Goal: Find contact information: Obtain details needed to contact an individual or organization

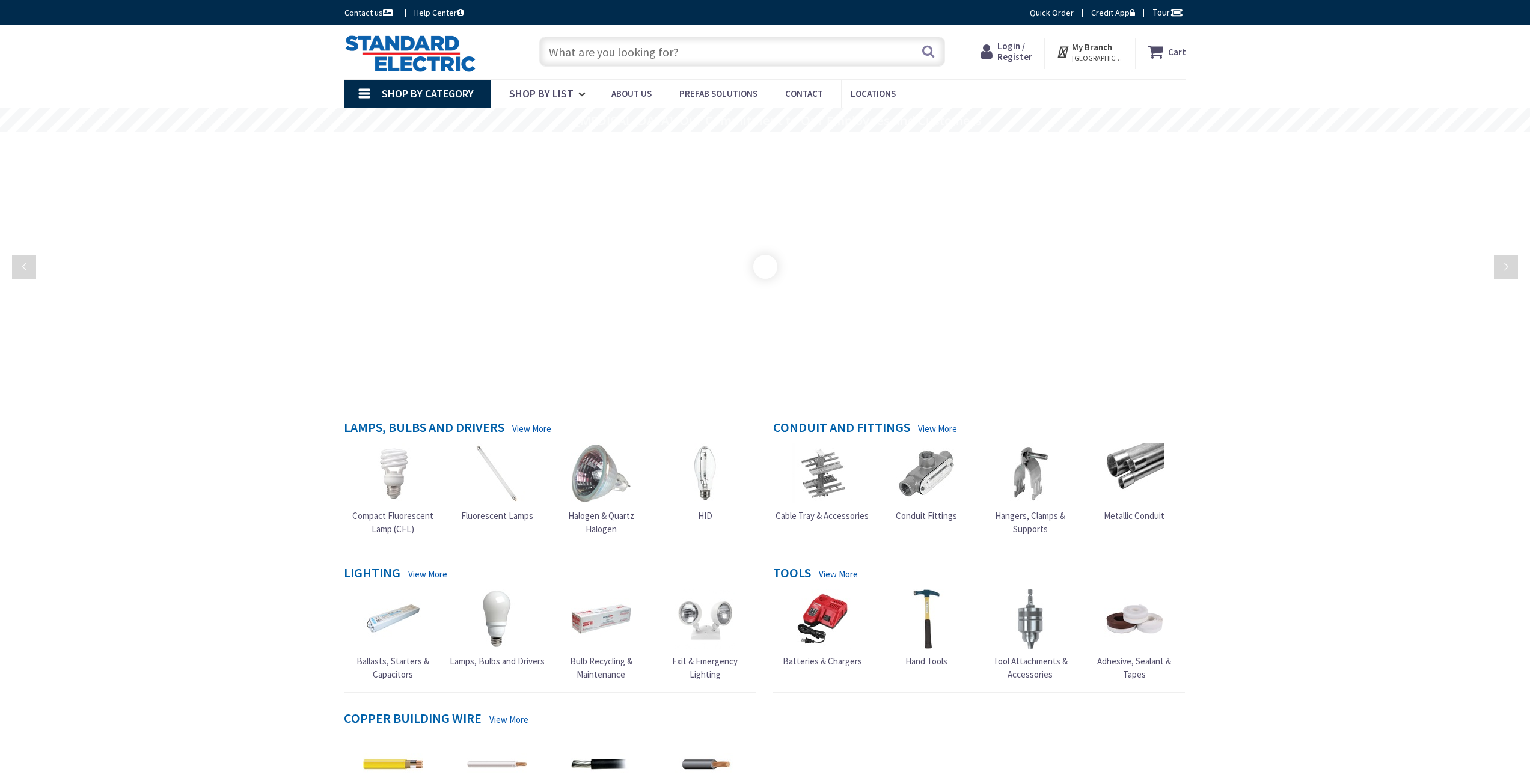
scroll to position [120, 0]
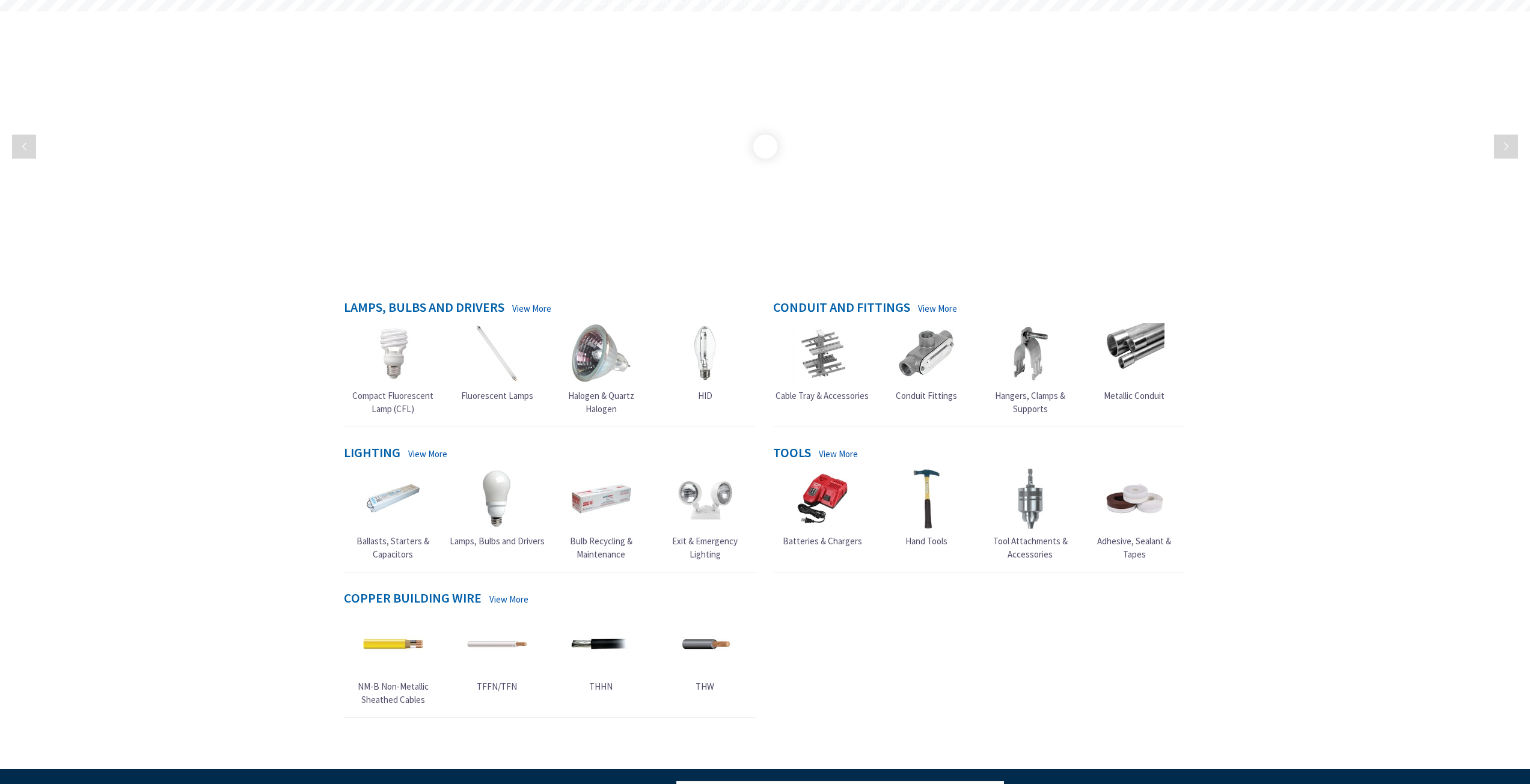
drag, startPoint x: 0, startPoint y: 0, endPoint x: 288, endPoint y: 262, distance: 389.3
click at [288, 262] on rs-slide at bounding box center [765, 147] width 1530 height 270
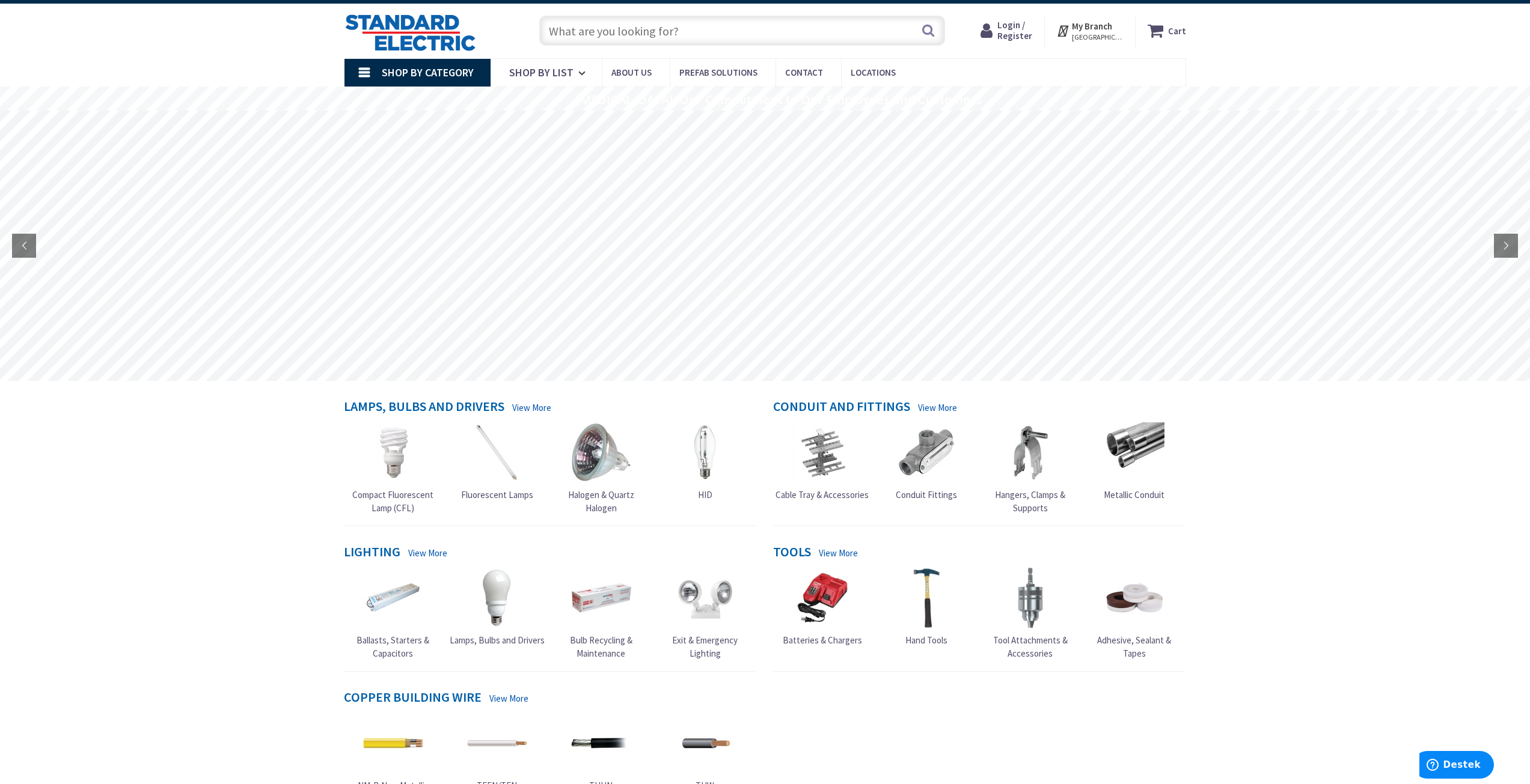
scroll to position [0, 0]
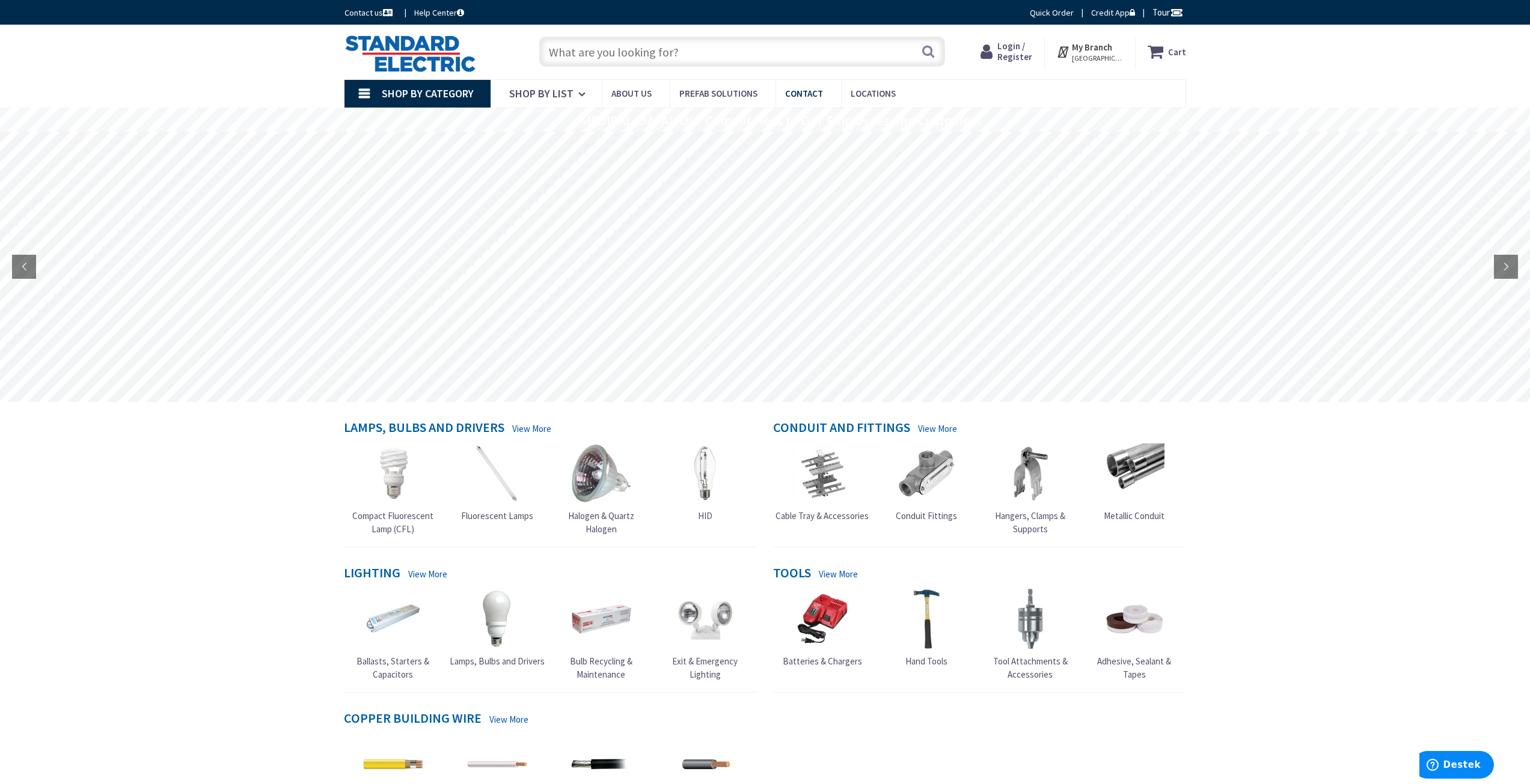
click at [789, 94] on span "Contact" at bounding box center [804, 93] width 38 height 12
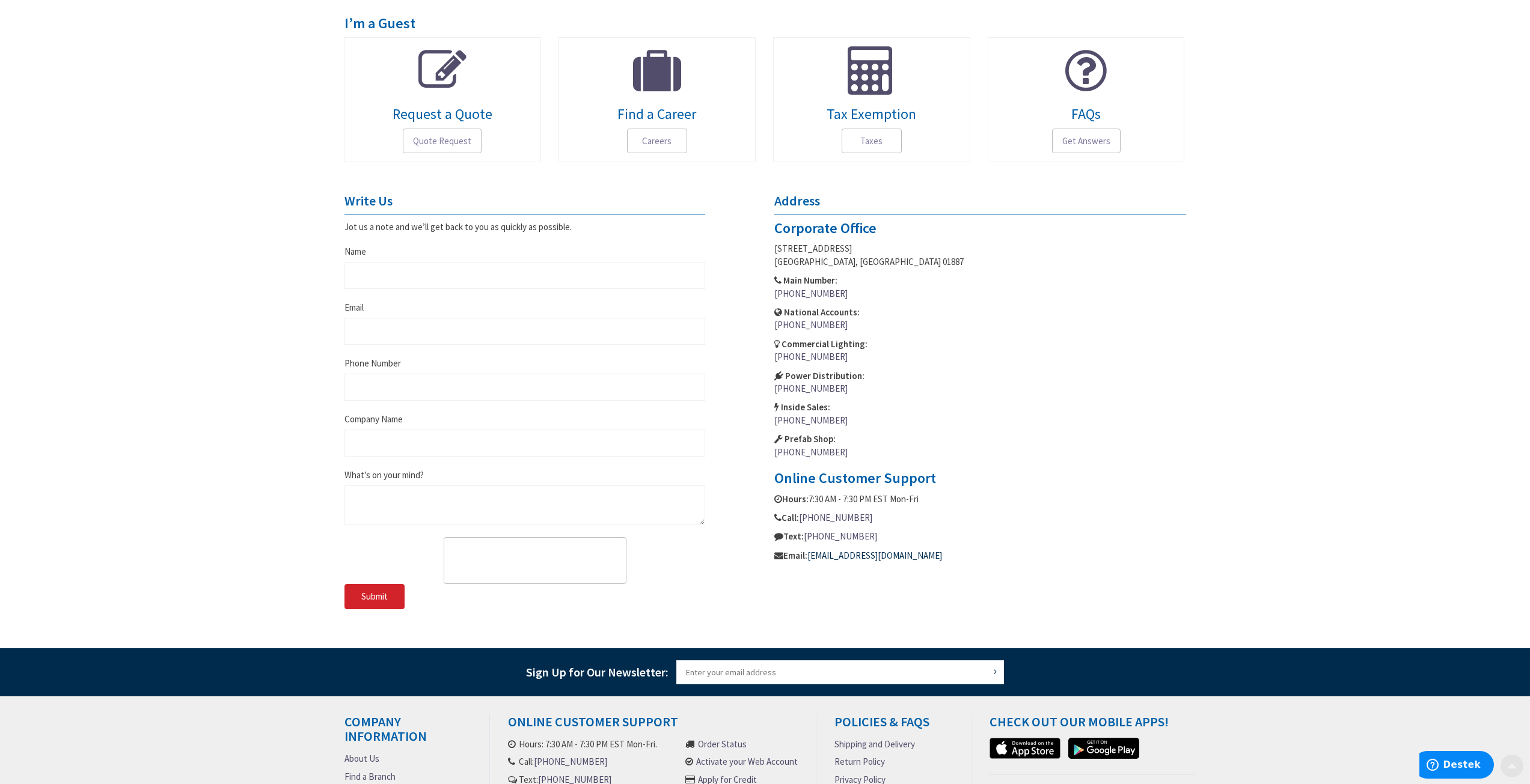
scroll to position [361, 0]
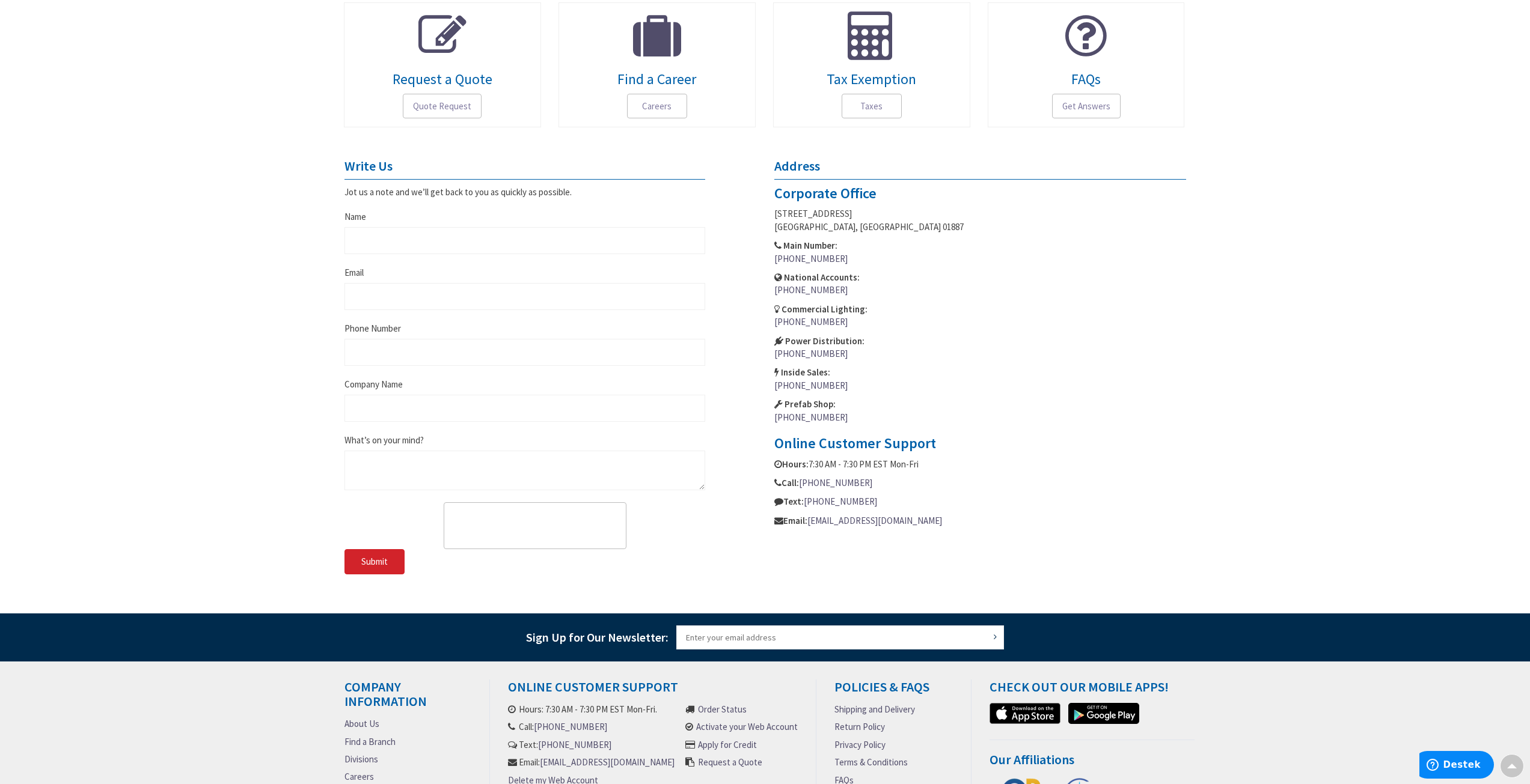
click at [868, 523] on link "[EMAIL_ADDRESS][DOMAIN_NAME]" at bounding box center [874, 521] width 134 height 12
click at [1351, 254] on div "Skip to Content Toggle Nav Search Cart My Cart Close" at bounding box center [765, 303] width 1530 height 1278
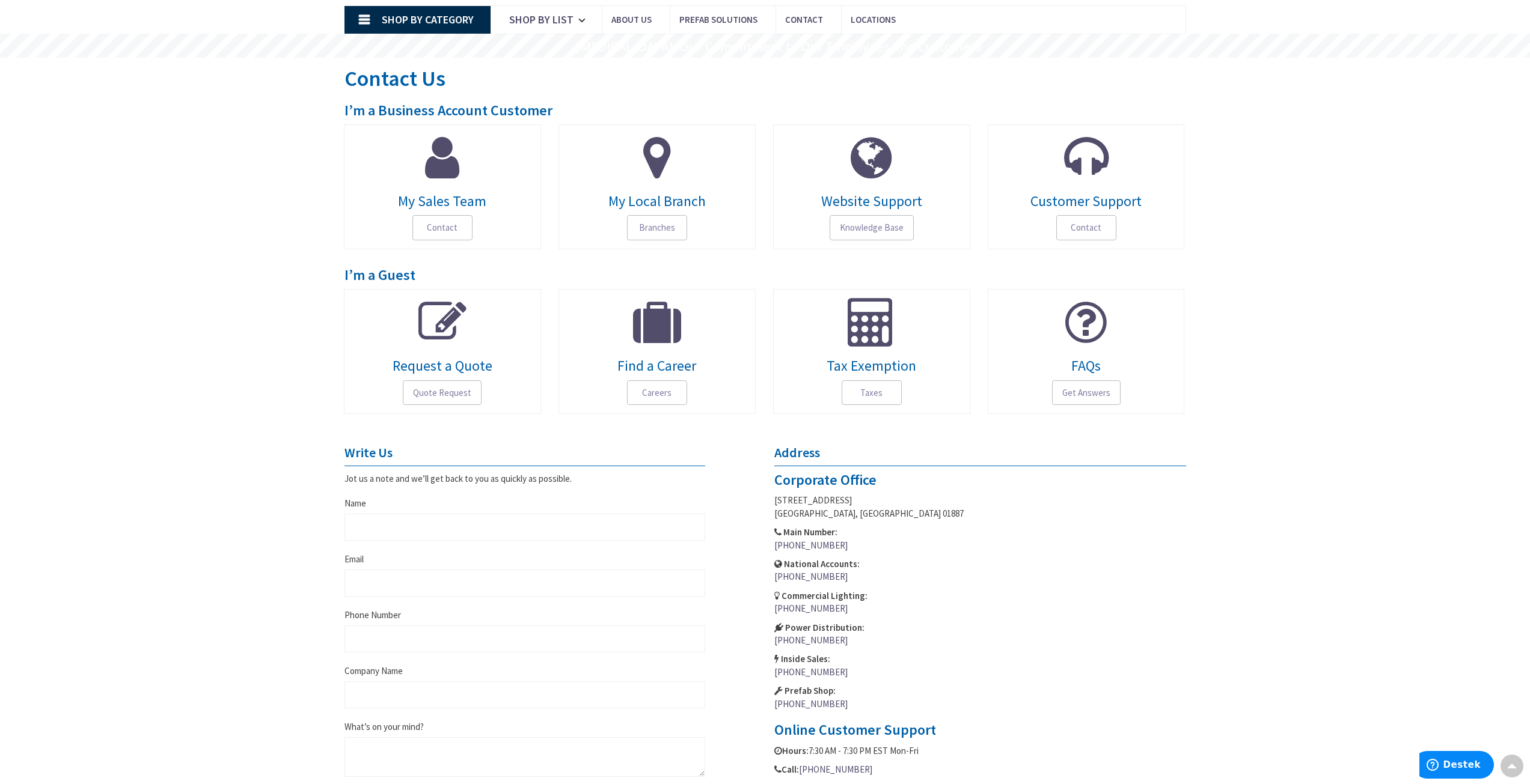
scroll to position [0, 0]
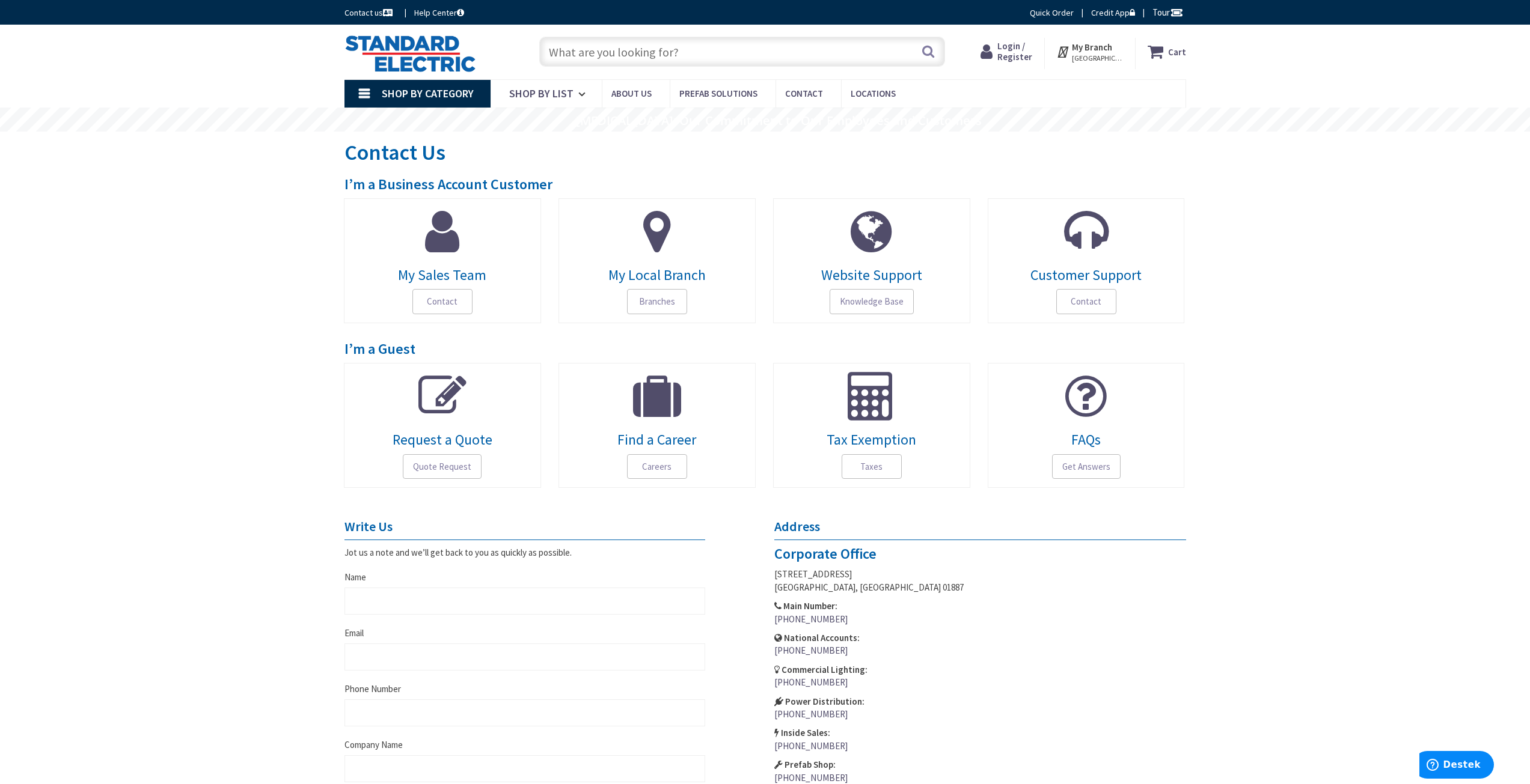
click at [1219, 246] on div "Skip to Content Toggle Nav Search Cart My Cart Close" at bounding box center [765, 664] width 1530 height 1278
